Goal: Find specific page/section: Find specific page/section

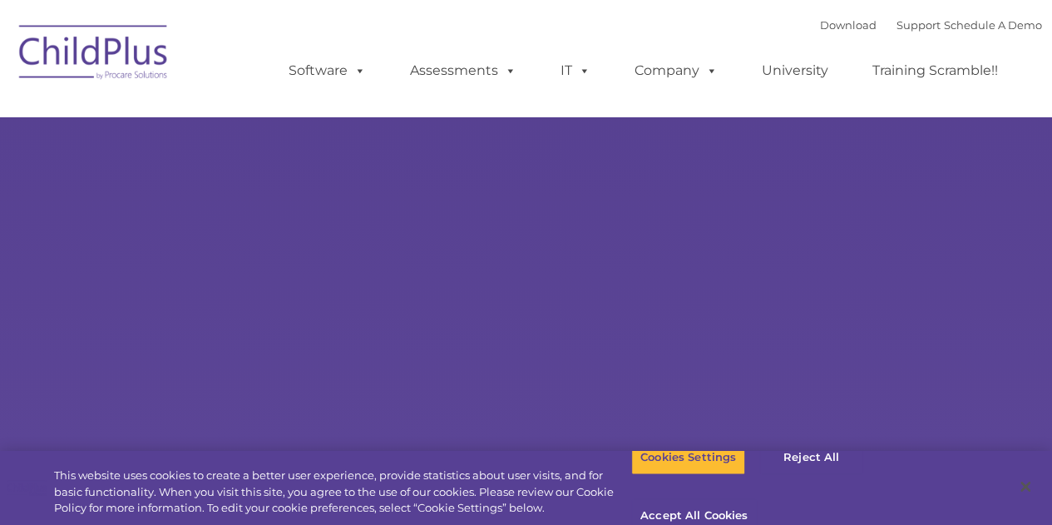
select select "MEDIUM"
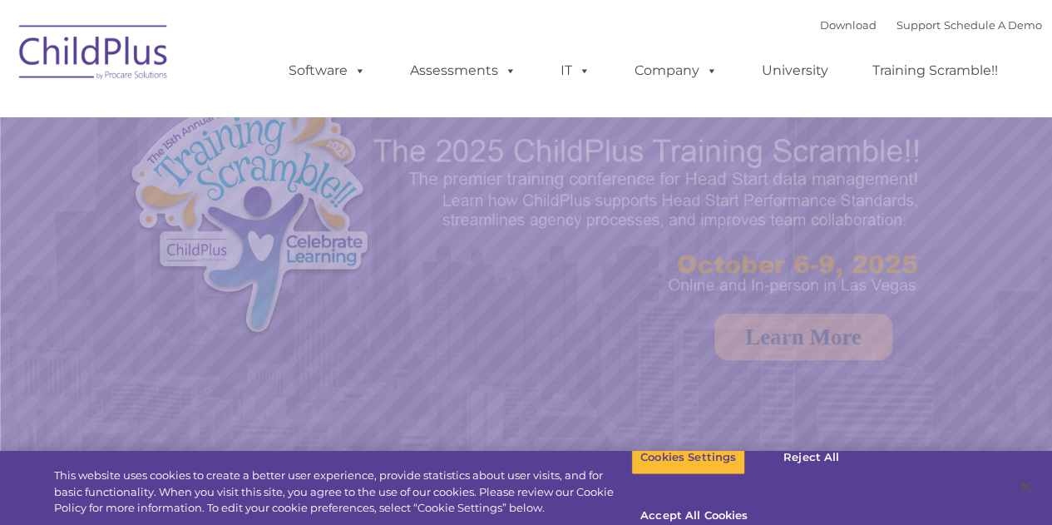
select select "MEDIUM"
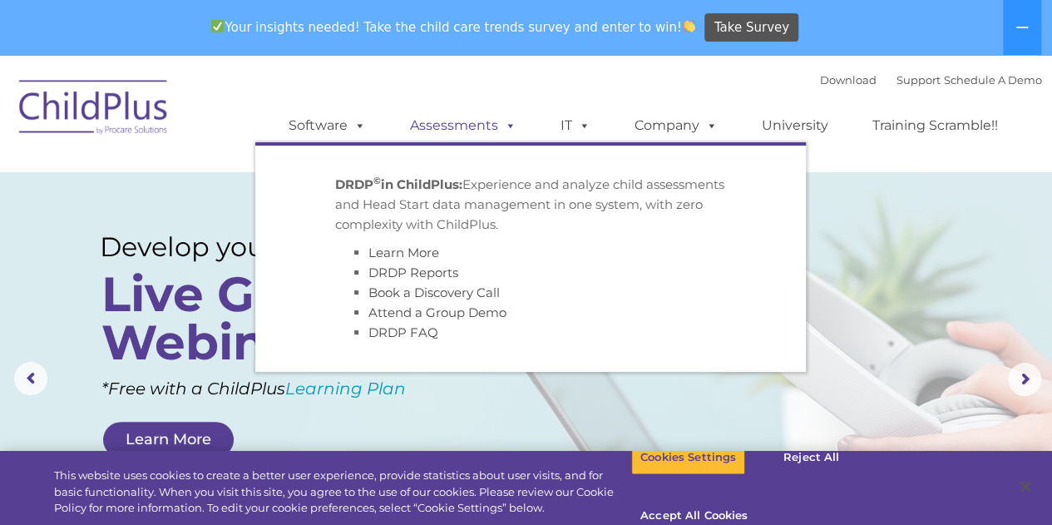
click at [449, 130] on link "Assessments" at bounding box center [463, 125] width 140 height 33
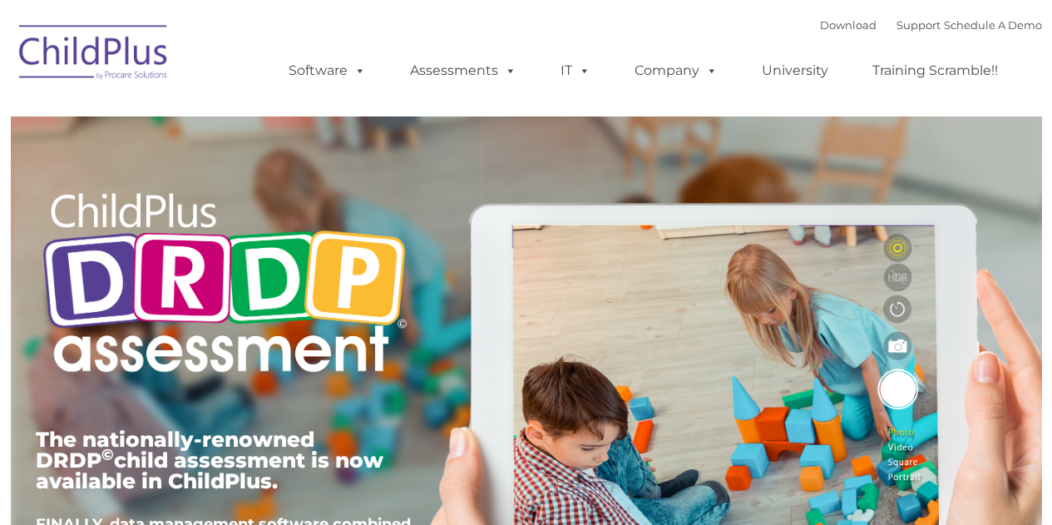
type input ""
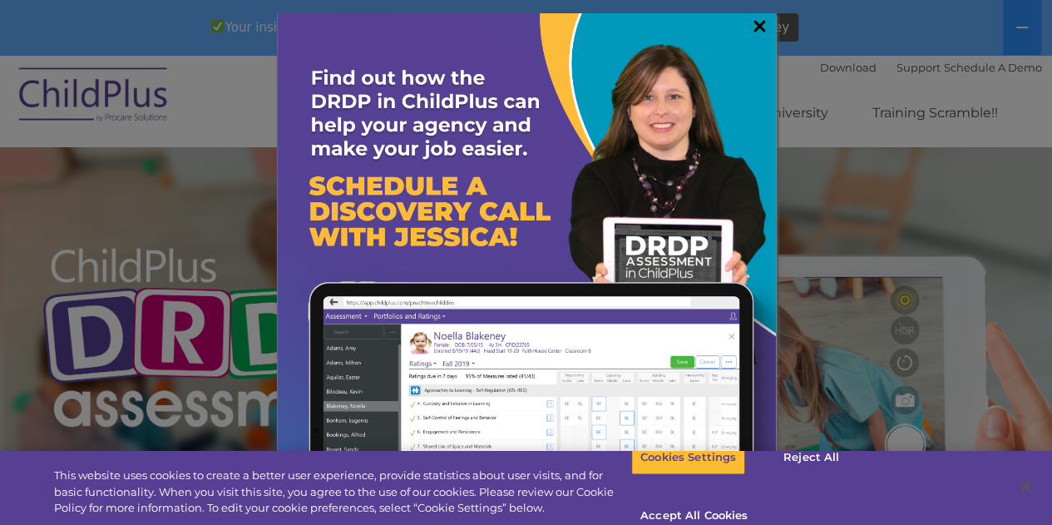
click at [761, 27] on link "×" at bounding box center [759, 25] width 19 height 17
